Goal: Task Accomplishment & Management: Complete application form

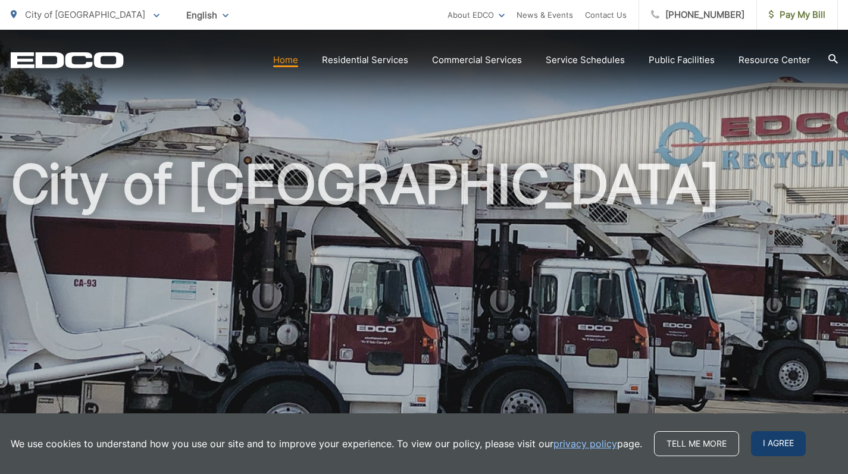
click at [772, 440] on span "I agree" at bounding box center [778, 443] width 55 height 25
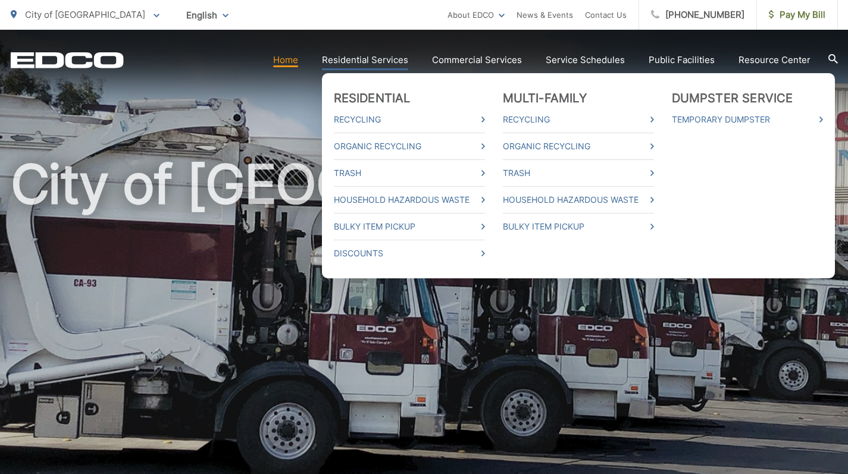
click at [348, 62] on link "Residential Services" at bounding box center [365, 60] width 86 height 14
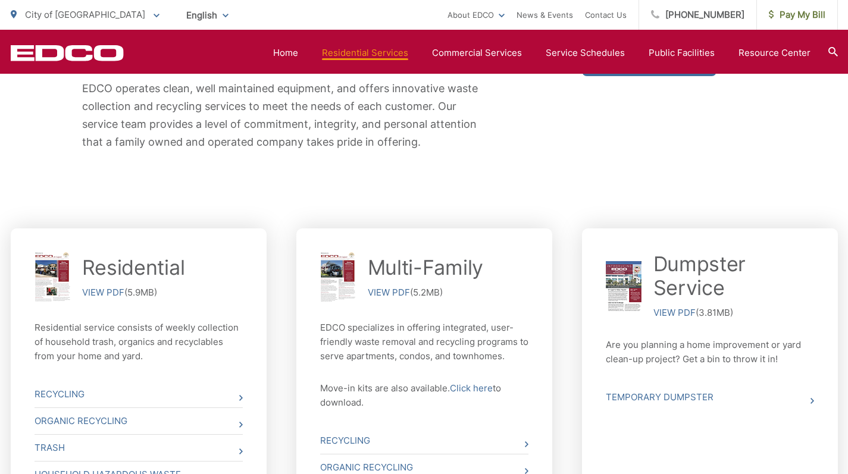
scroll to position [311, 0]
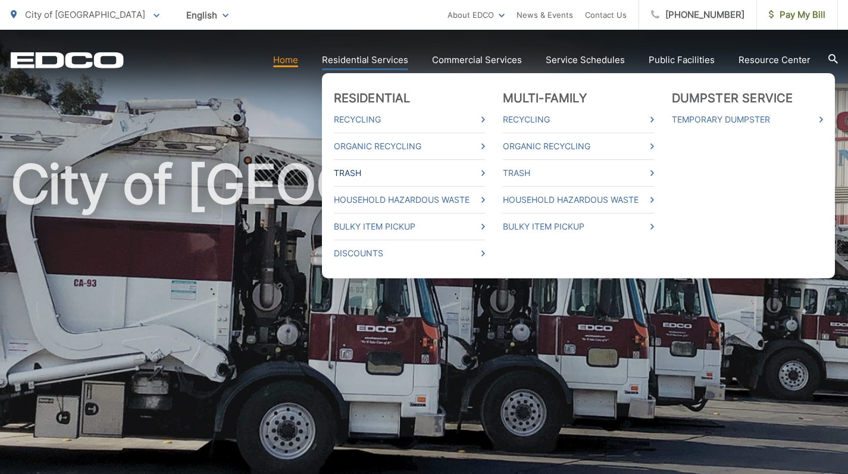
click at [355, 176] on link "Trash" at bounding box center [409, 173] width 151 height 14
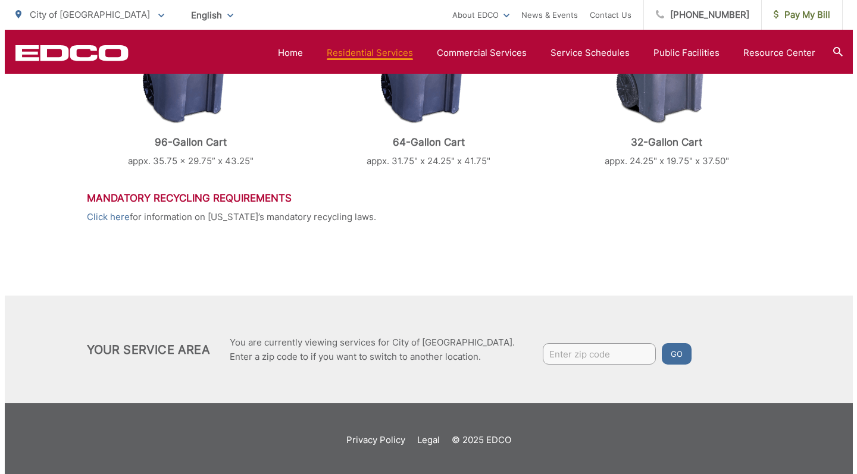
scroll to position [634, 0]
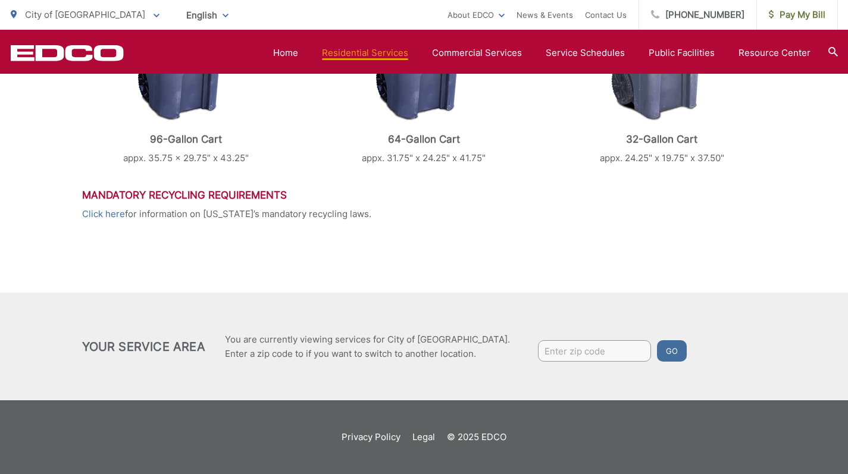
click at [545, 357] on input "Enter zip code" at bounding box center [594, 350] width 113 height 21
type input "2"
type input "92021"
click at [657, 354] on button "Go" at bounding box center [672, 350] width 30 height 21
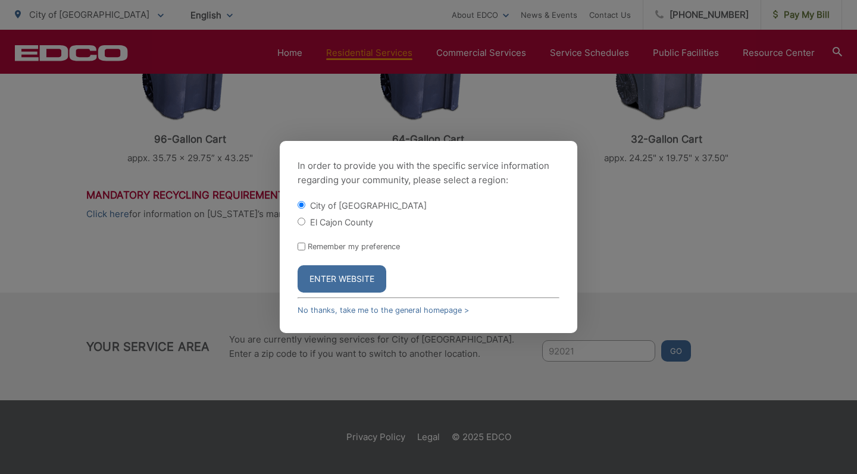
click at [333, 274] on button "Enter Website" at bounding box center [342, 278] width 89 height 27
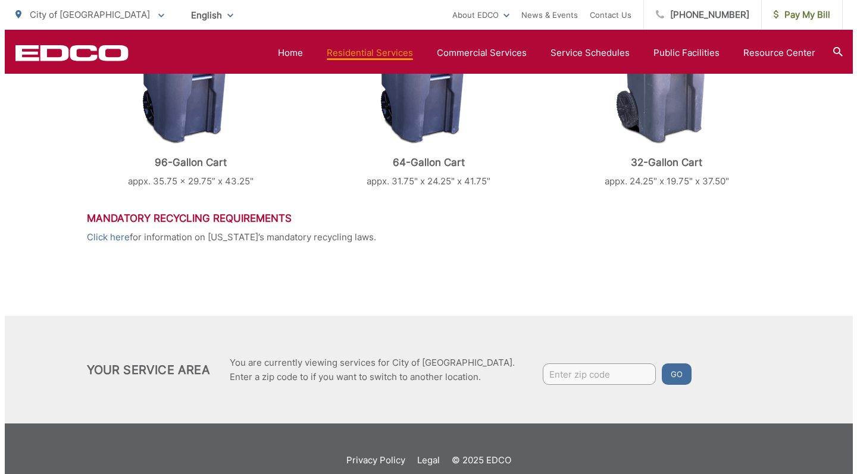
scroll to position [614, 0]
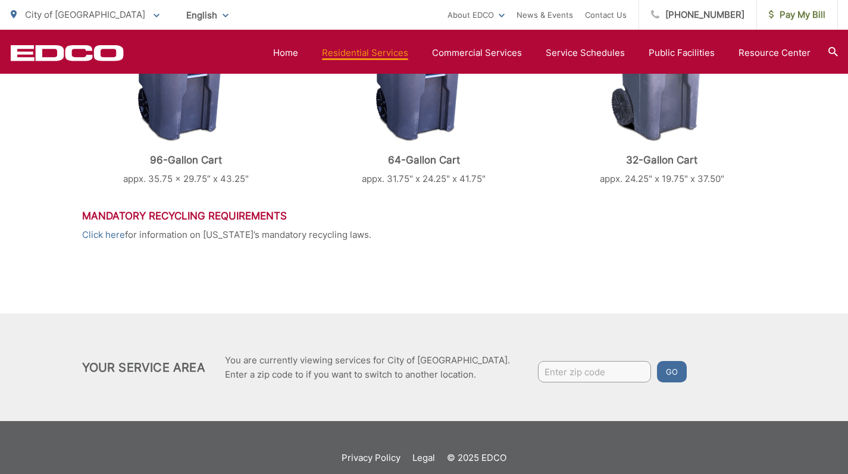
click at [546, 375] on input "Enter zip code" at bounding box center [594, 371] width 113 height 21
type input "92021"
click at [657, 376] on button "Go" at bounding box center [672, 371] width 30 height 21
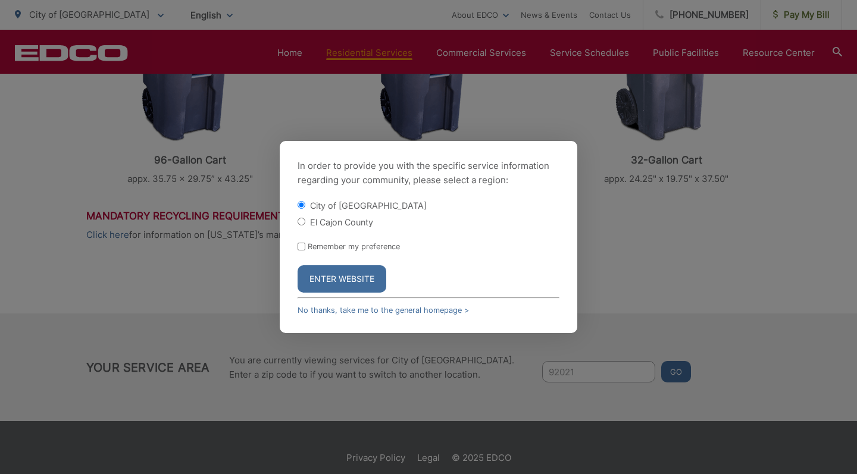
click at [302, 222] on input "El Cajon County" at bounding box center [302, 222] width 8 height 8
radio input "true"
click at [351, 285] on button "Enter Website" at bounding box center [342, 278] width 89 height 27
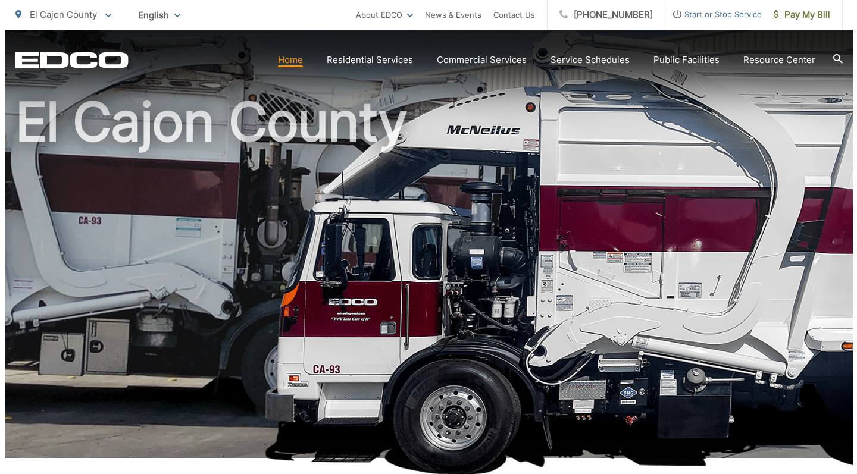
scroll to position [393, 0]
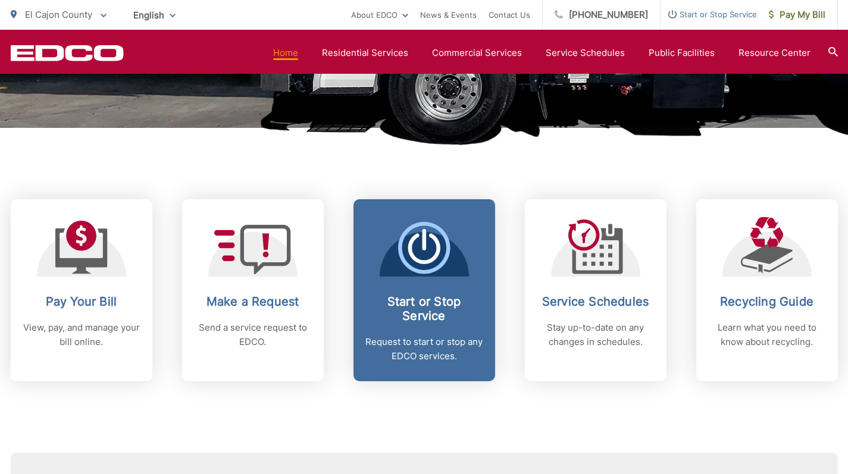
click at [437, 317] on h2 "Start or Stop Service" at bounding box center [424, 309] width 118 height 29
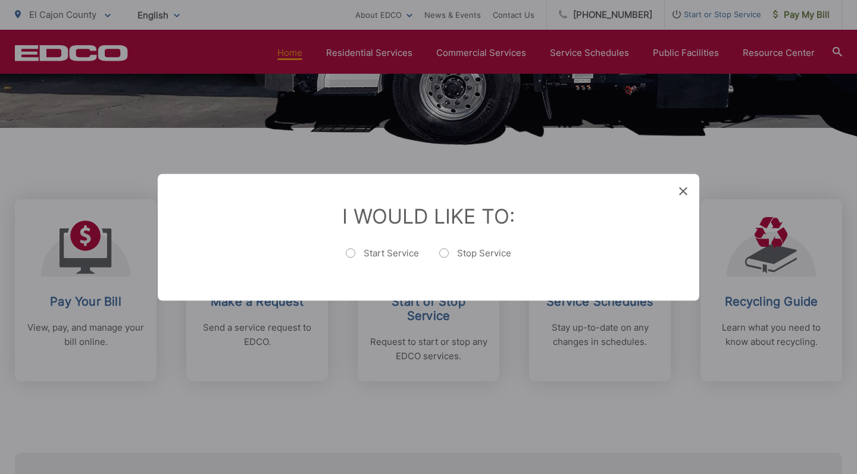
click at [351, 254] on label "Start Service" at bounding box center [382, 259] width 73 height 24
radio input "true"
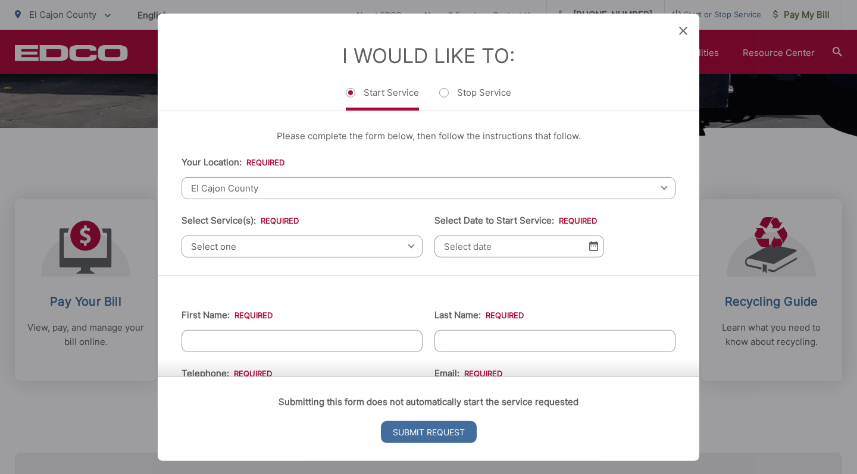
click at [268, 249] on span "Select one" at bounding box center [302, 246] width 241 height 22
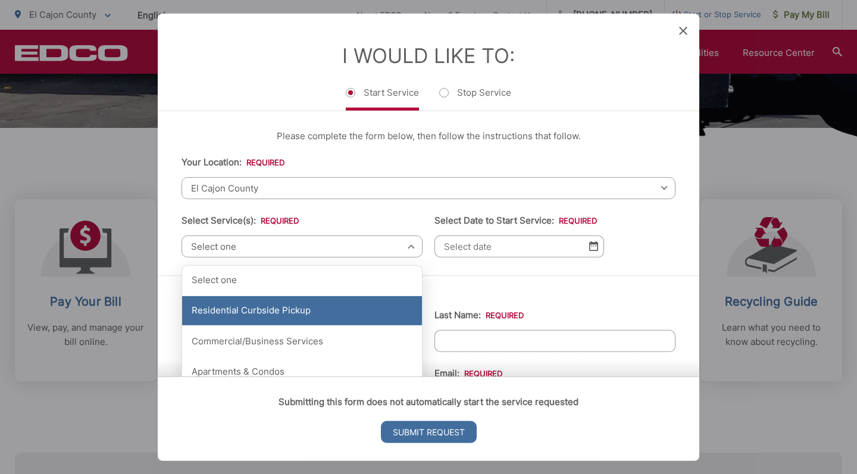
click at [275, 315] on div "Residential Curbside Pickup" at bounding box center [302, 311] width 240 height 30
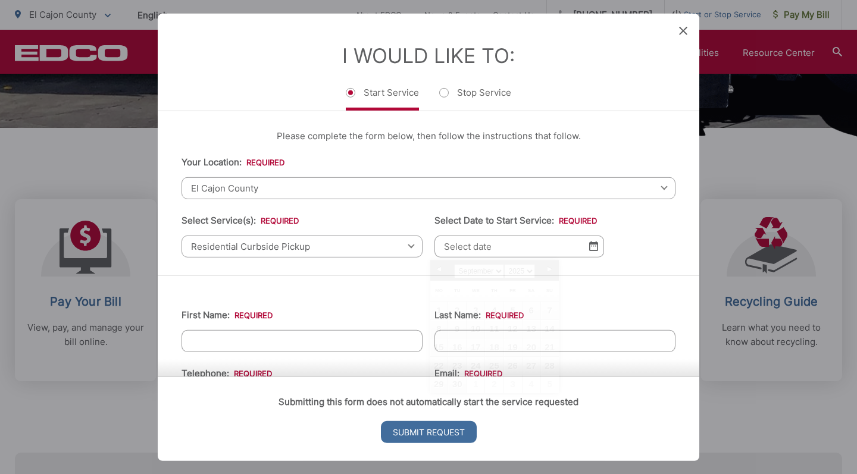
click at [476, 254] on input "Select Date to Start Service: *" at bounding box center [519, 246] width 170 height 22
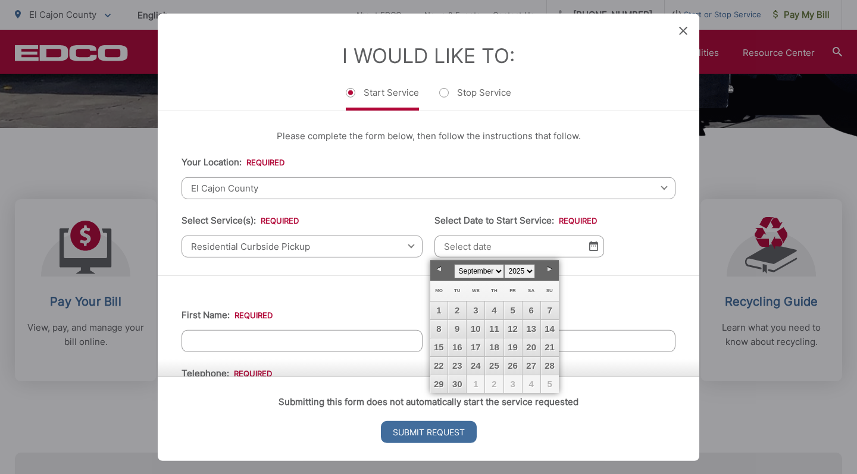
click at [550, 269] on link "Next" at bounding box center [550, 270] width 18 height 18
click at [530, 308] on link "4" at bounding box center [532, 311] width 18 height 18
type input "10/04/2025"
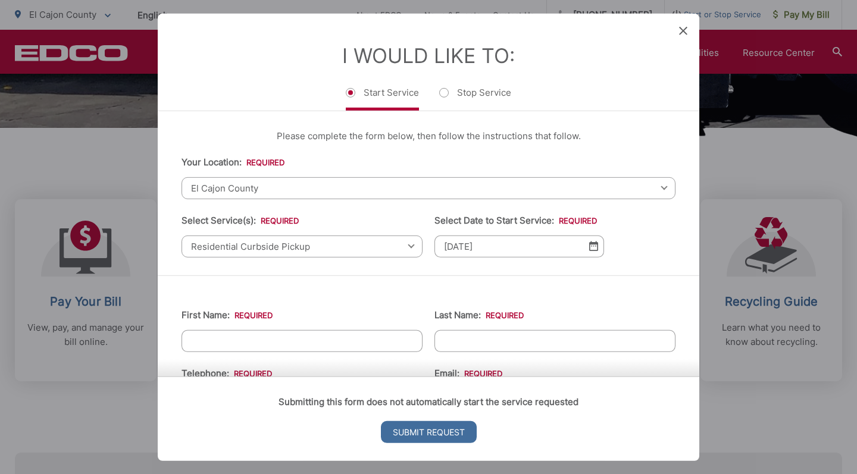
click at [247, 339] on input "First Name: *" at bounding box center [302, 341] width 241 height 22
type input "Stacy"
type input "Morrissey"
type input "6195228900"
type input "stacy.morrissey@coronadousd.net"
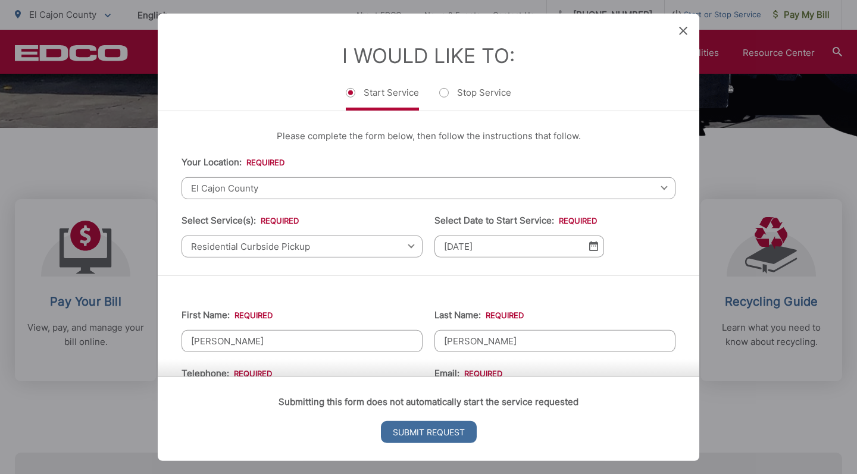
type input "201 Sixth Street"
type input "Coronado"
type input "92118"
type input "201 Sixth Street"
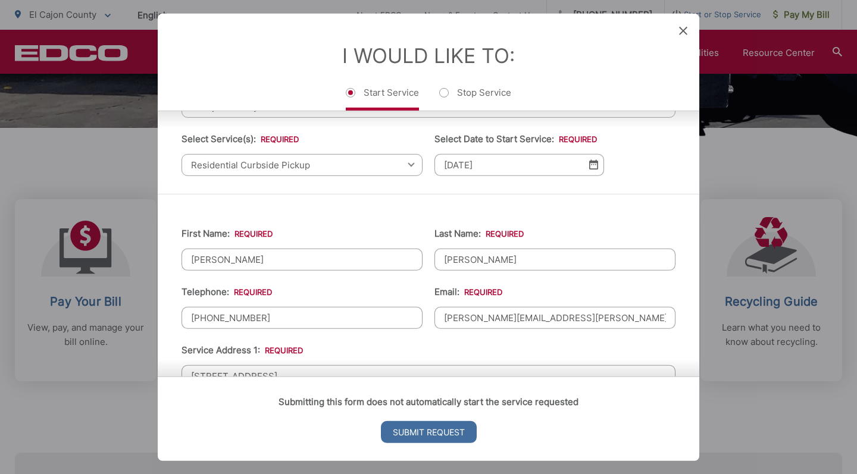
scroll to position [83, 0]
click at [287, 319] on input "(619) 522-8900" at bounding box center [302, 316] width 241 height 22
drag, startPoint x: 287, startPoint y: 319, endPoint x: 180, endPoint y: 319, distance: 106.5
click at [180, 319] on div "First Name: * Stacy Last Name: * Morrissey Telephone: * (619) 522-8900 Email: *…" at bounding box center [429, 470] width 542 height 556
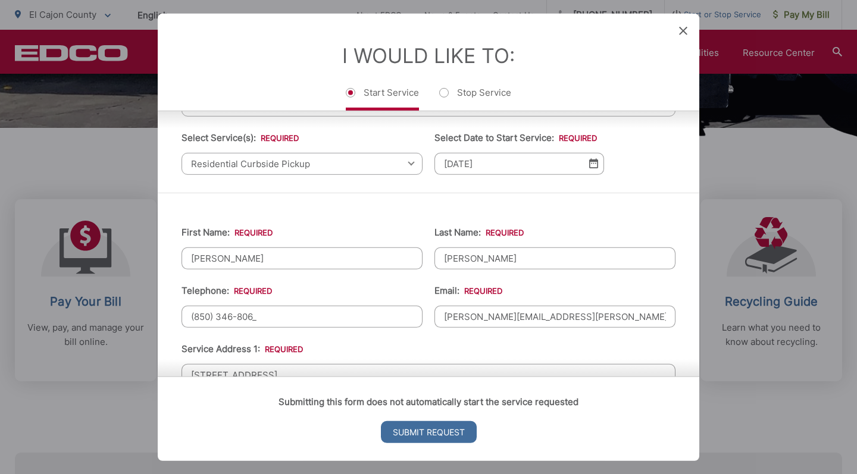
type input "(850) 346-8067"
click at [464, 317] on input "stacy.morrissey@coronadousd.net" at bounding box center [554, 316] width 241 height 22
drag, startPoint x: 512, startPoint y: 317, endPoint x: 620, endPoint y: 319, distance: 107.7
click at [617, 318] on input "stacymorrissey@coronadousd.net" at bounding box center [554, 316] width 241 height 22
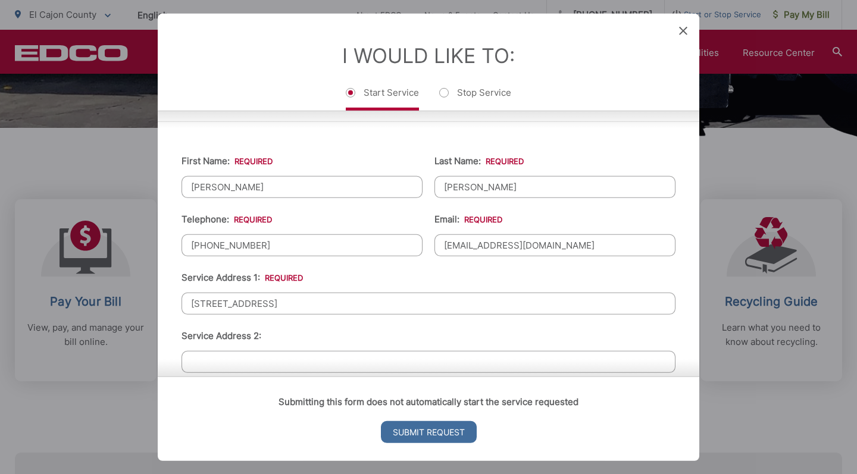
scroll to position [167, 0]
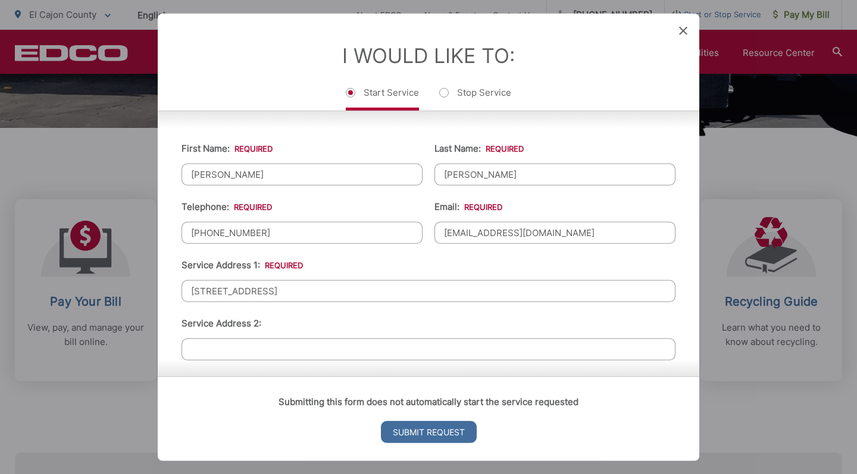
type input "stacymorrissey@gmail.com"
drag, startPoint x: 267, startPoint y: 296, endPoint x: 174, endPoint y: 287, distance: 93.9
click at [170, 287] on div "First Name: * Stacy Last Name: * Morrissey Telephone: * (850) 346-8067 Email: *…" at bounding box center [429, 386] width 542 height 556
click at [352, 290] on input "9844 Lorraine Ridge Trail, El Cajon, CA. 92021" at bounding box center [429, 291] width 494 height 22
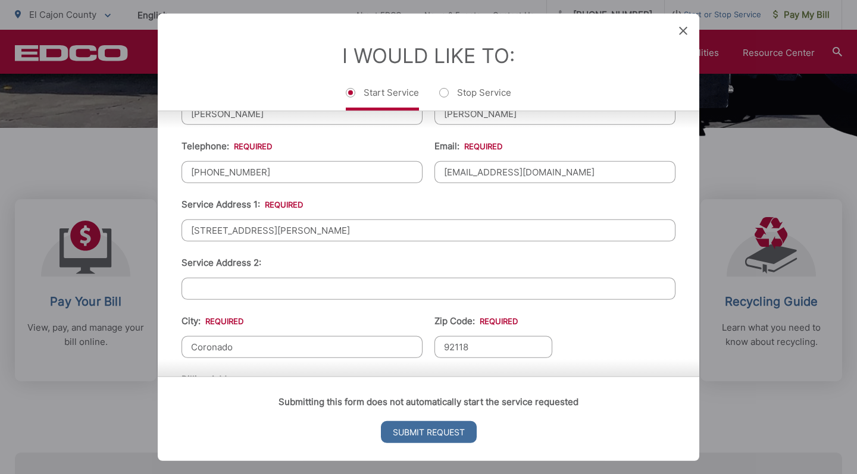
scroll to position [229, 0]
drag, startPoint x: 298, startPoint y: 232, endPoint x: 410, endPoint y: 235, distance: 112.5
click at [410, 235] on input "9844 Lorraine Ridge Trail, El Cajon, CA 92021" at bounding box center [429, 229] width 494 height 22
type input "[STREET_ADDRESS][PERSON_NAME]"
click at [287, 346] on input "Coronado" at bounding box center [302, 345] width 241 height 22
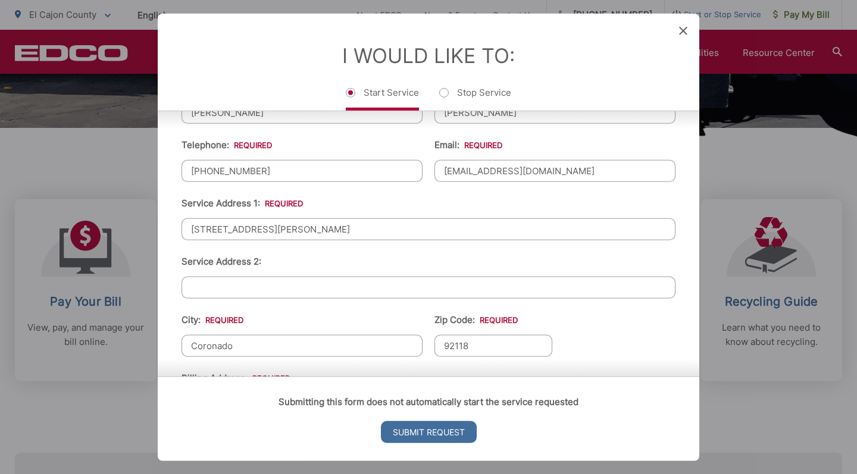
drag, startPoint x: 284, startPoint y: 348, endPoint x: 169, endPoint y: 349, distance: 115.5
click at [169, 349] on div "First Name: * Stacy Last Name: * Morrissey Telephone: * (850) 346-8067 Email: *…" at bounding box center [429, 324] width 542 height 556
type input "El Cajon"
drag, startPoint x: 473, startPoint y: 350, endPoint x: 420, endPoint y: 343, distance: 52.8
click at [420, 343] on ul "First Name: * Stacy Last Name: * Morrissey Telephone: * (850) 346-8067 Email: *…" at bounding box center [429, 325] width 494 height 520
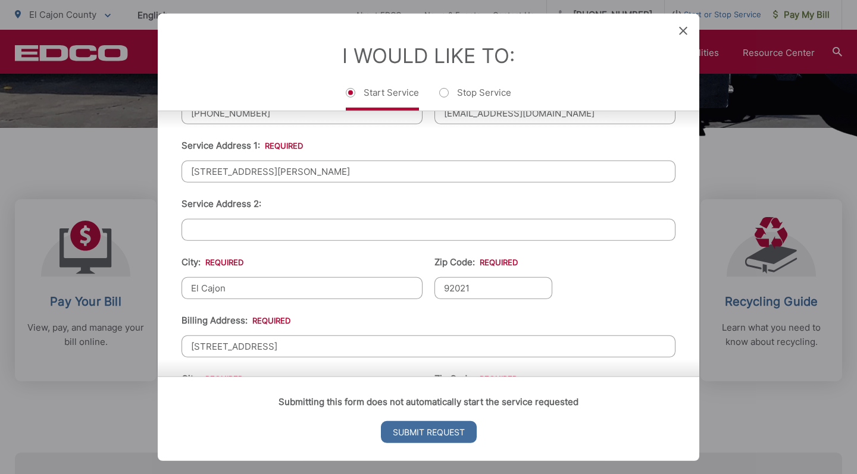
scroll to position [102, 0]
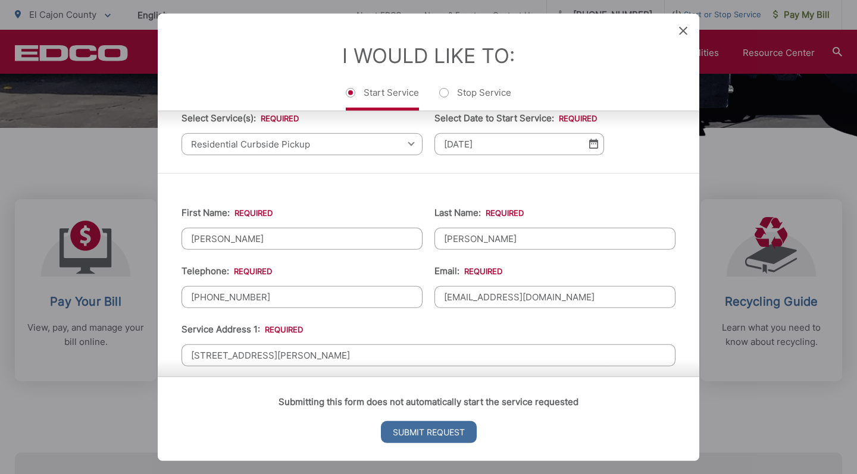
type input "92021"
drag, startPoint x: 316, startPoint y: 359, endPoint x: 241, endPoint y: 359, distance: 75.0
click at [241, 377] on div "Submitting this form does not automatically start the service requested Submit …" at bounding box center [429, 419] width 542 height 85
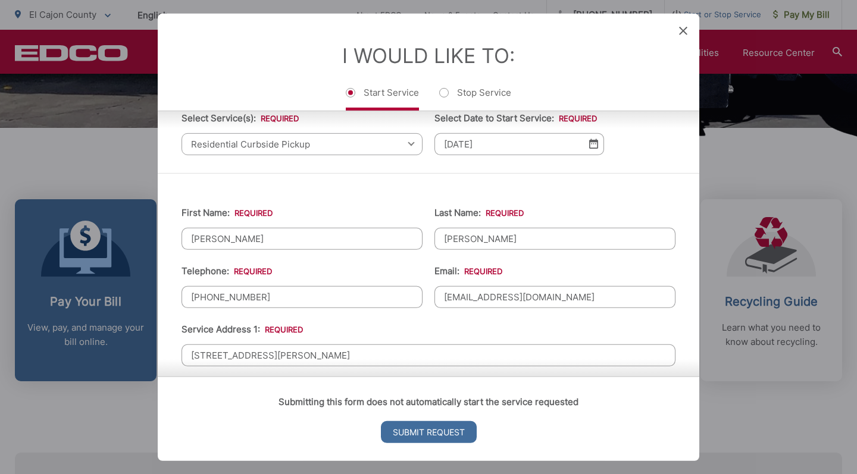
drag, startPoint x: 304, startPoint y: 357, endPoint x: 148, endPoint y: 354, distance: 156.5
click at [146, 355] on div "Entry Status None In Progress Completed None None In Progress Completed I Would…" at bounding box center [428, 237] width 857 height 474
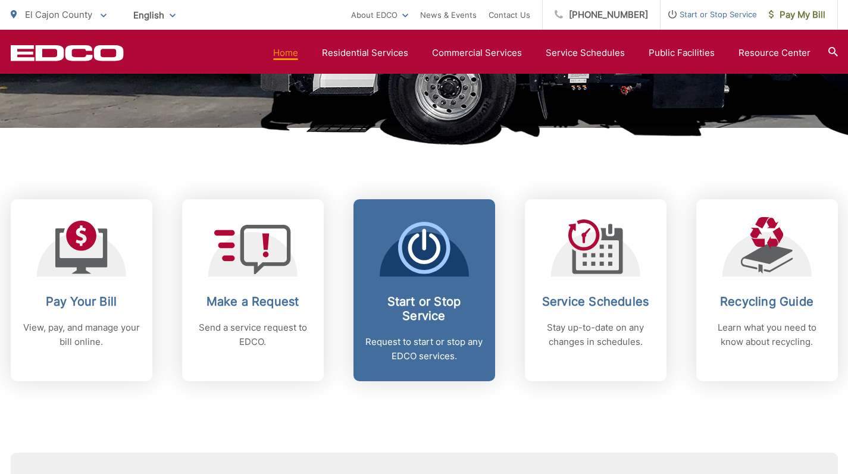
click at [419, 298] on h2 "Start or Stop Service" at bounding box center [424, 309] width 118 height 29
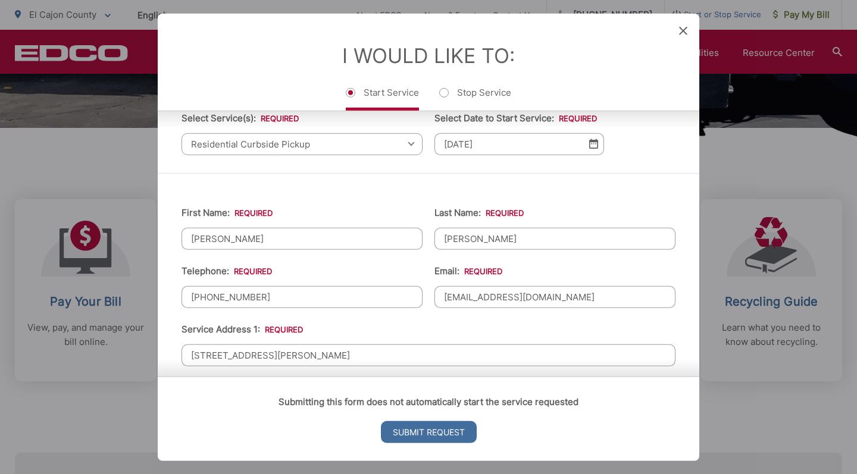
drag, startPoint x: 333, startPoint y: 353, endPoint x: 184, endPoint y: 355, distance: 149.4
click at [184, 355] on input "[STREET_ADDRESS][PERSON_NAME]" at bounding box center [429, 355] width 494 height 22
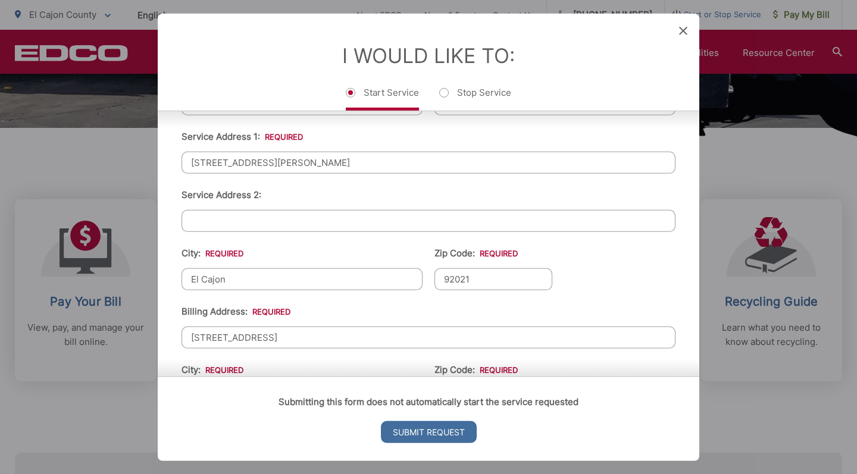
scroll to position [297, 0]
click at [275, 343] on input "201 Sixth Street" at bounding box center [429, 335] width 494 height 22
drag, startPoint x: 274, startPoint y: 339, endPoint x: 179, endPoint y: 339, distance: 95.2
click at [179, 339] on div "First Name: * Stacy Last Name: * Morrissey Telephone: * (850) 346-8067 Email: *…" at bounding box center [429, 256] width 542 height 556
paste input "[STREET_ADDRESS][PERSON_NAME]"
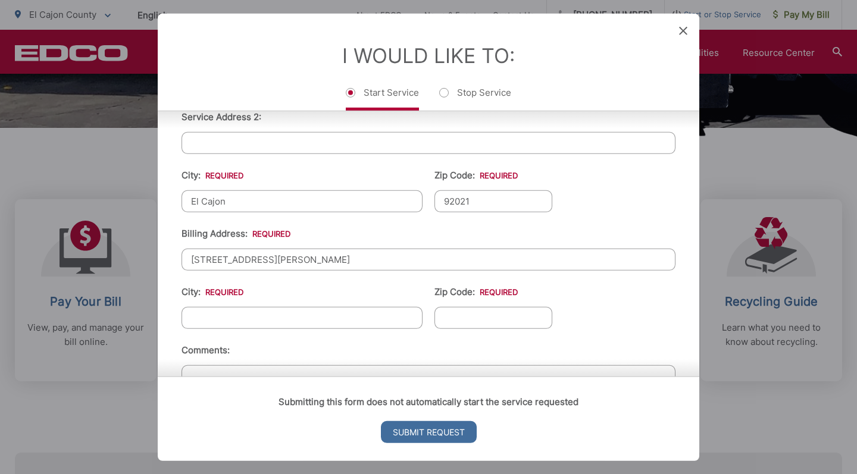
scroll to position [374, 0]
type input "[STREET_ADDRESS][PERSON_NAME]"
click at [321, 318] on input "City: *" at bounding box center [302, 317] width 241 height 22
type input "El Cajon"
click at [519, 321] on input "Zip Code: *" at bounding box center [493, 317] width 118 height 22
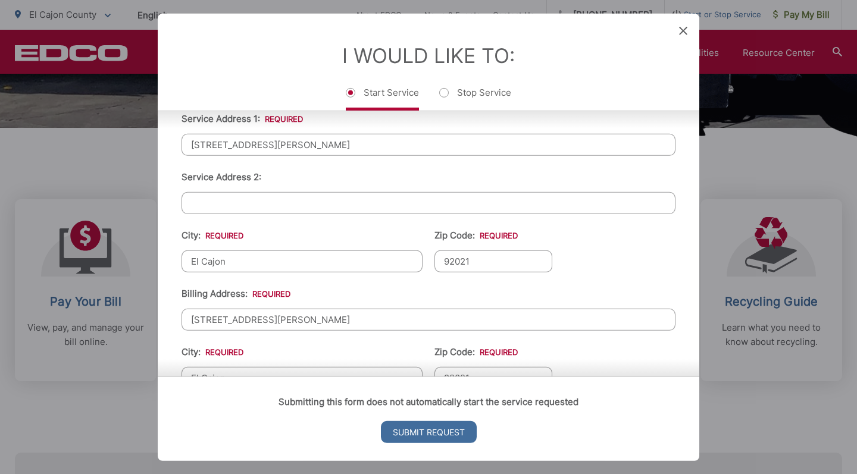
scroll to position [455, 0]
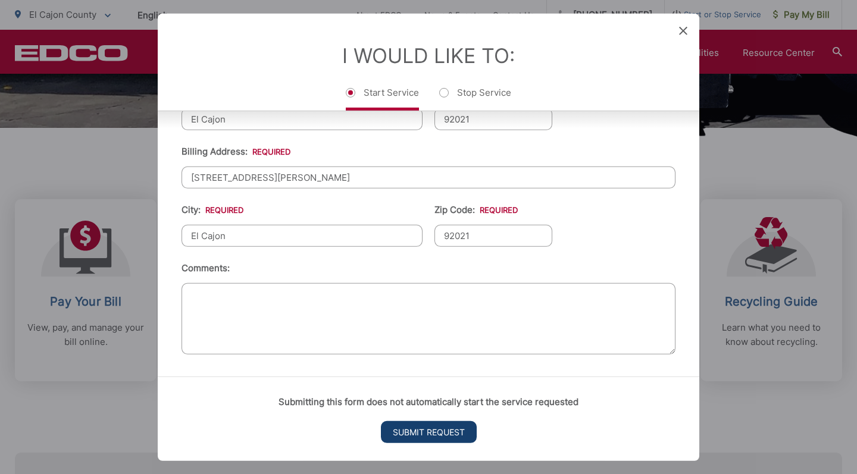
type input "92021"
click at [434, 431] on input "Submit Request" at bounding box center [429, 432] width 96 height 22
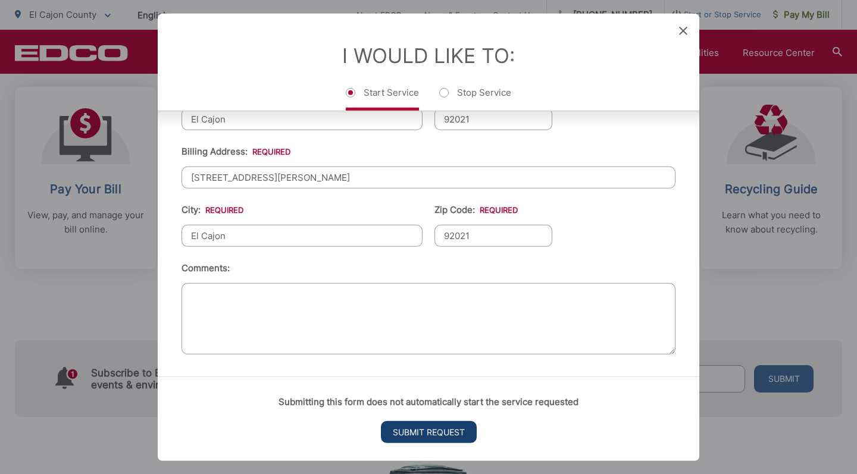
scroll to position [0, 0]
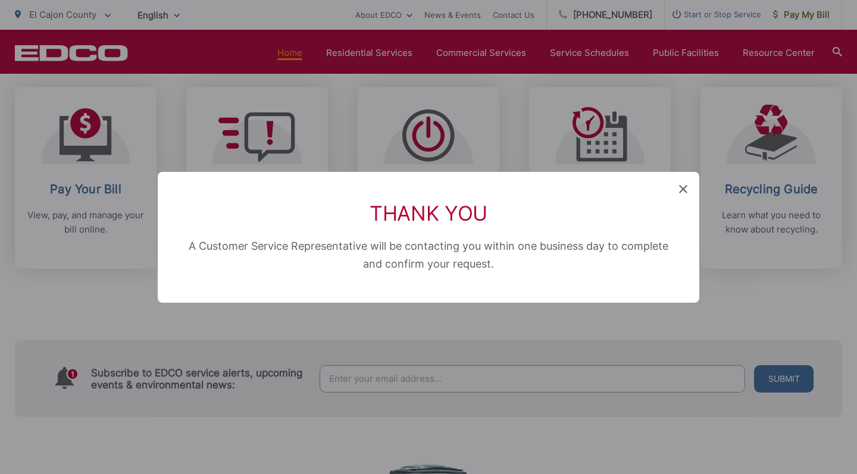
click at [683, 189] on icon at bounding box center [683, 189] width 8 height 8
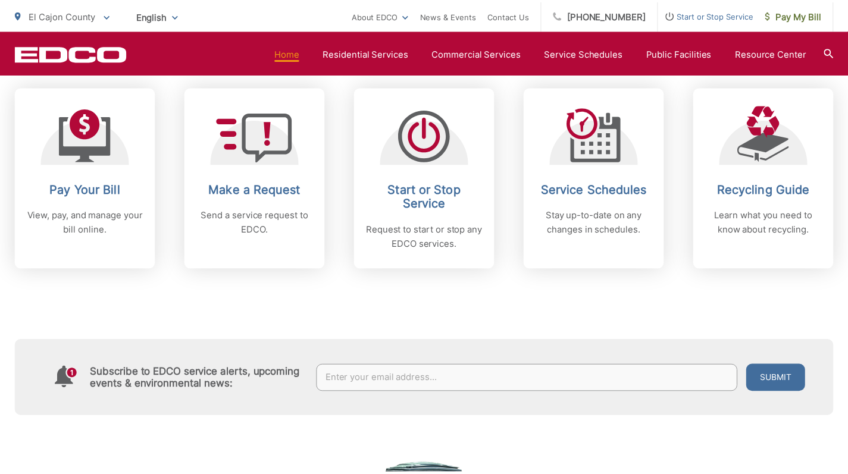
scroll to position [393, 0]
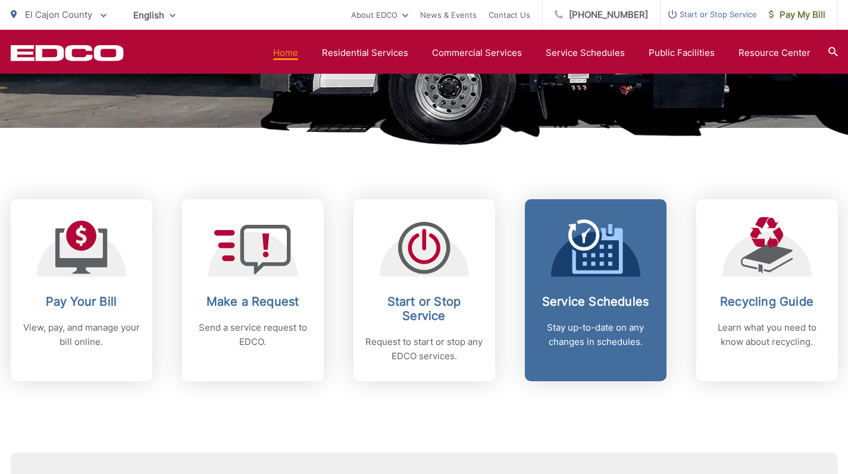
click at [606, 331] on p "Stay up-to-date on any changes in schedules." at bounding box center [596, 335] width 118 height 29
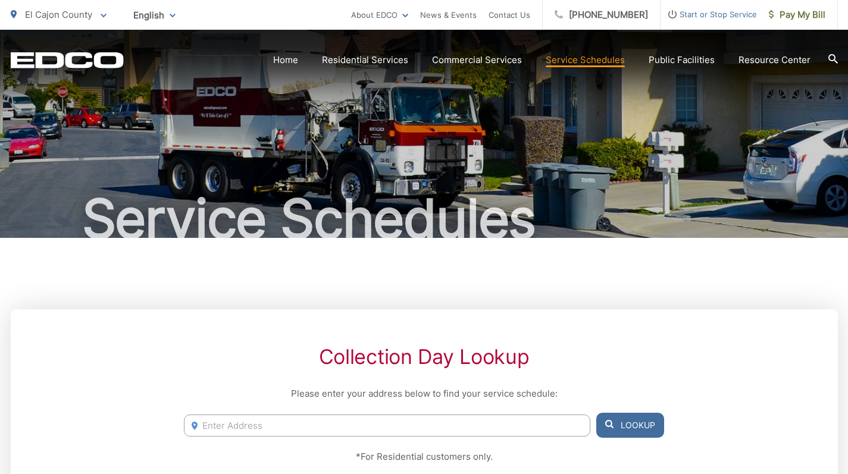
click at [334, 425] on input "Enter Address" at bounding box center [387, 426] width 406 height 22
click at [211, 426] on input "9488 [PERSON_NAME] Trai" at bounding box center [387, 426] width 406 height 22
click at [330, 426] on input "[STREET_ADDRESS][PERSON_NAME]" at bounding box center [387, 426] width 406 height 22
click at [646, 422] on button "Lookup" at bounding box center [630, 425] width 68 height 25
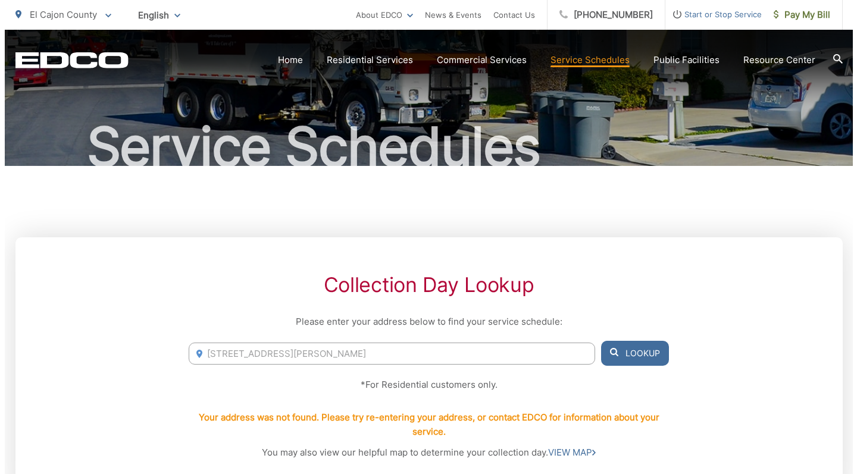
scroll to position [92, 0]
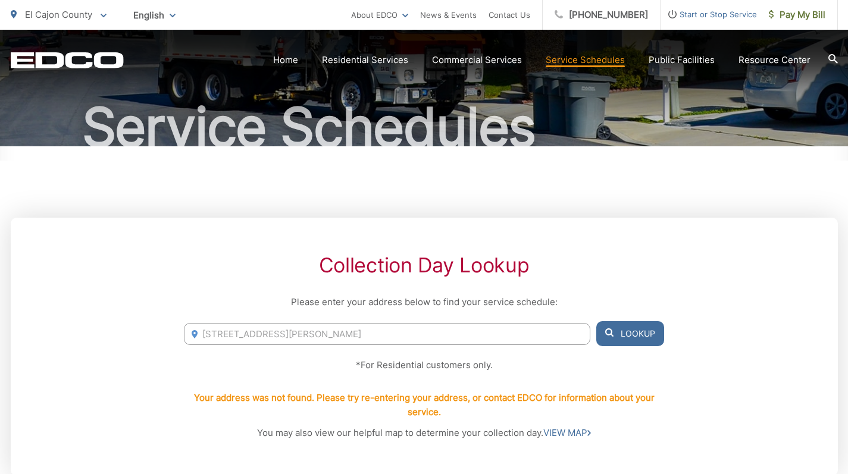
drag, startPoint x: 312, startPoint y: 332, endPoint x: 358, endPoint y: 338, distance: 46.2
click at [351, 336] on input "[STREET_ADDRESS][PERSON_NAME]" at bounding box center [387, 334] width 406 height 22
type input "[STREET_ADDRESS][PERSON_NAME]"
click at [625, 336] on button "Lookup" at bounding box center [630, 333] width 68 height 25
click at [628, 332] on button "Lookup" at bounding box center [630, 333] width 68 height 25
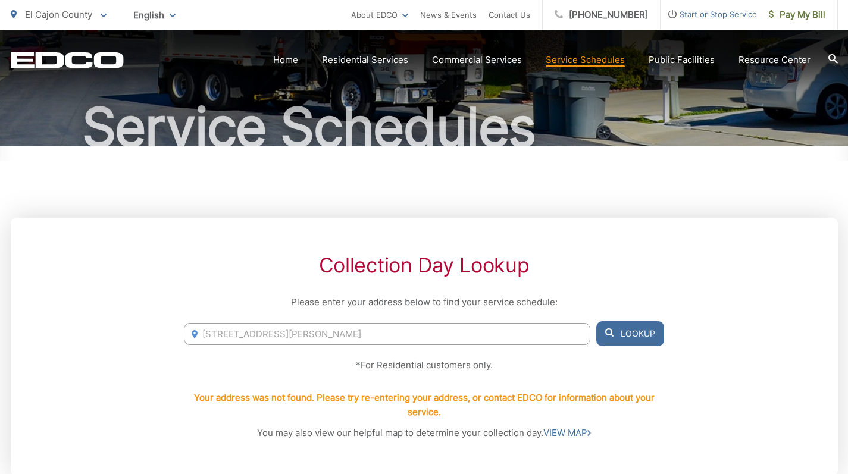
drag, startPoint x: 342, startPoint y: 332, endPoint x: 177, endPoint y: 321, distance: 165.2
click at [180, 321] on div "Collection Day Lookup Please enter your address below to find your service sche…" at bounding box center [424, 347] width 827 height 258
click at [570, 434] on link "VIEW MAP" at bounding box center [567, 433] width 48 height 14
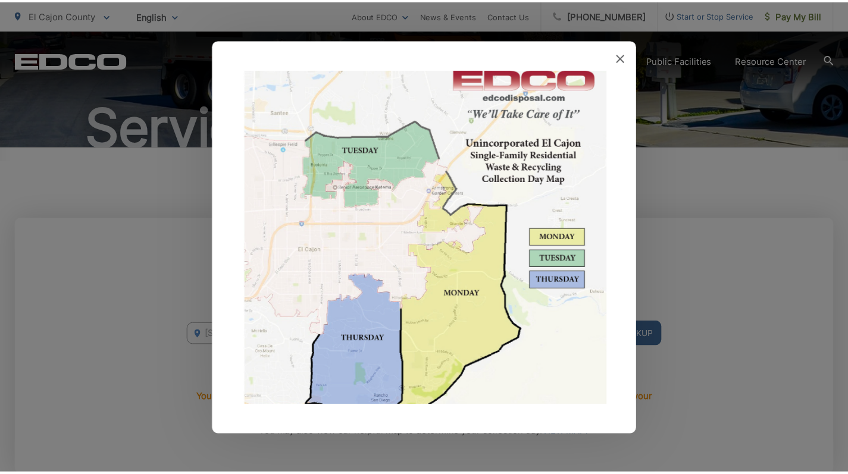
scroll to position [0, 0]
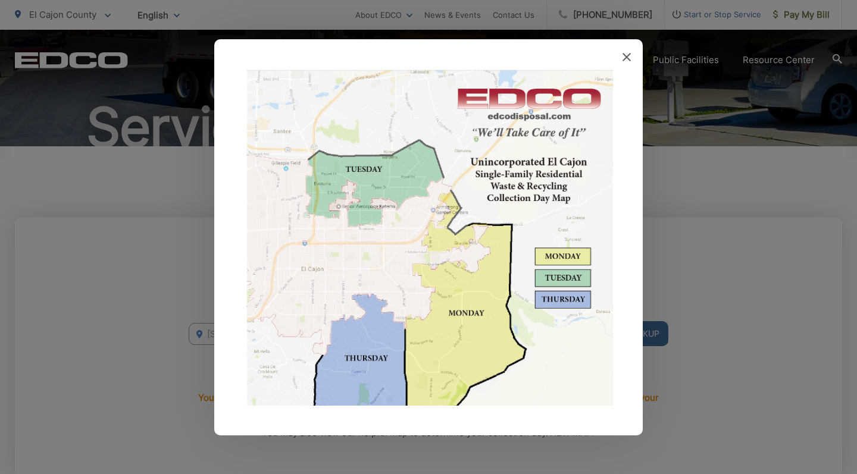
click at [625, 57] on icon at bounding box center [626, 57] width 8 height 8
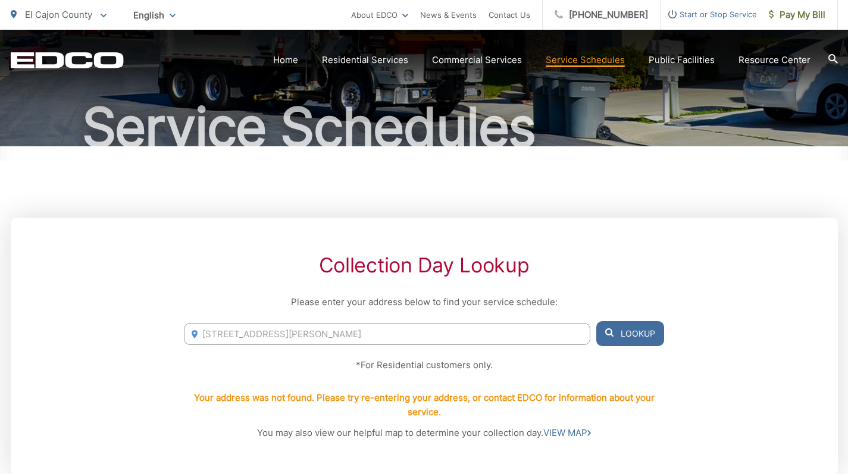
drag, startPoint x: 337, startPoint y: 331, endPoint x: 189, endPoint y: 335, distance: 148.2
click at [189, 335] on input "[STREET_ADDRESS][PERSON_NAME]" at bounding box center [387, 334] width 406 height 22
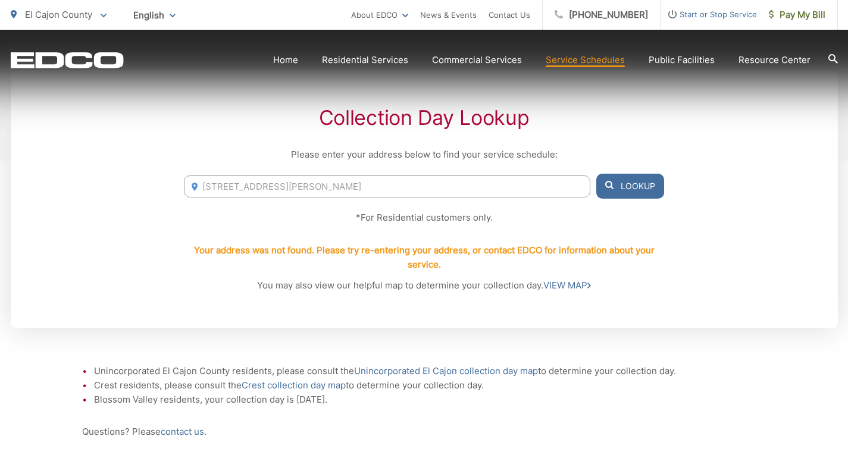
scroll to position [327, 0]
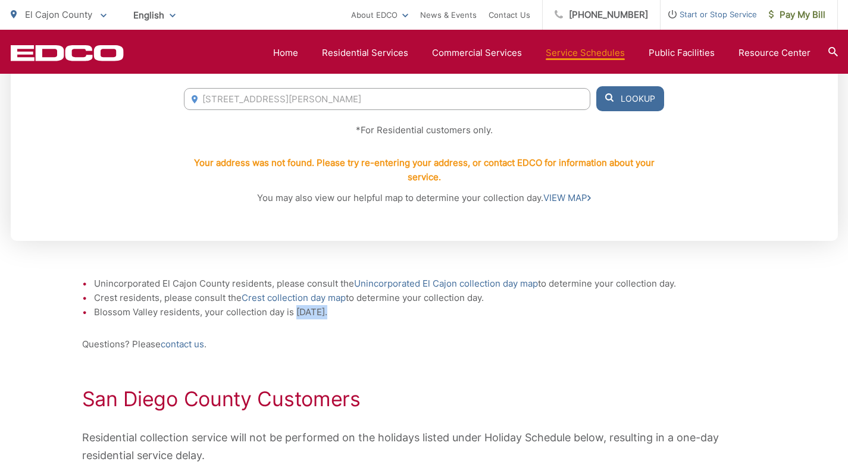
drag, startPoint x: 295, startPoint y: 314, endPoint x: 335, endPoint y: 311, distance: 40.0
click at [335, 311] on li "Blossom Valley residents, your collection day is [DATE]." at bounding box center [430, 312] width 672 height 14
